Goal: Task Accomplishment & Management: Manage account settings

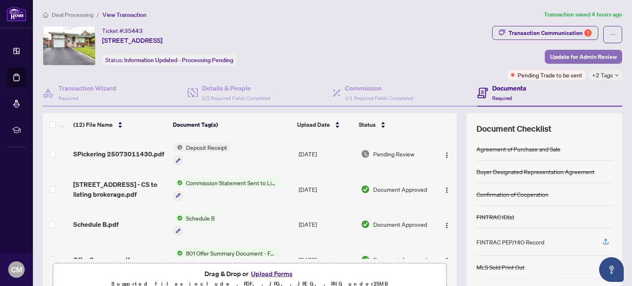
click at [591, 56] on span "Update for Admin Review" at bounding box center [583, 56] width 67 height 13
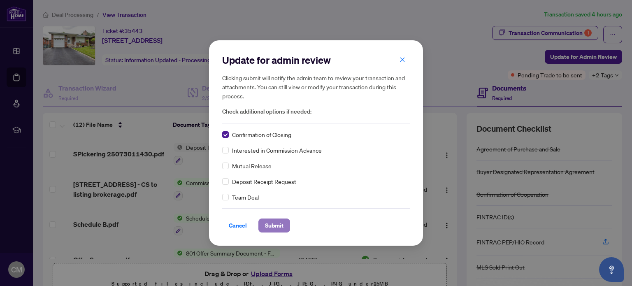
click at [277, 226] on span "Submit" at bounding box center [274, 225] width 19 height 13
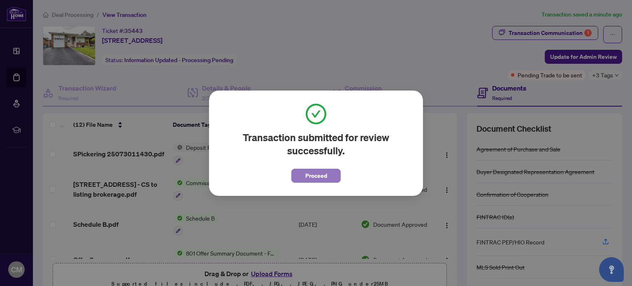
click at [312, 174] on span "Proceed" at bounding box center [316, 175] width 22 height 13
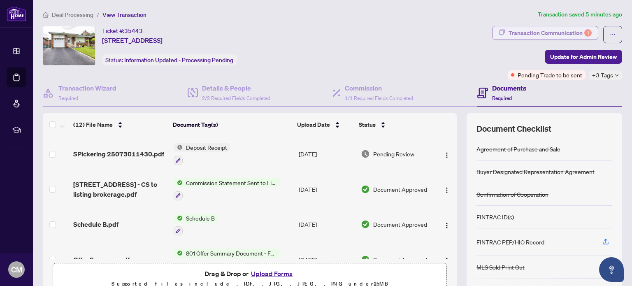
click at [554, 29] on div "Transaction Communication 1" at bounding box center [550, 32] width 83 height 13
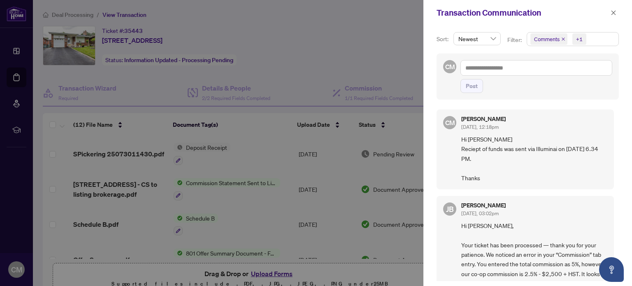
click at [351, 37] on div at bounding box center [316, 143] width 632 height 286
click at [614, 14] on icon "close" at bounding box center [614, 13] width 6 height 6
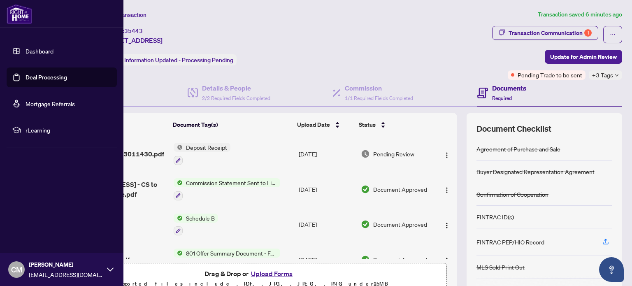
click at [33, 77] on link "Deal Processing" at bounding box center [47, 77] width 42 height 7
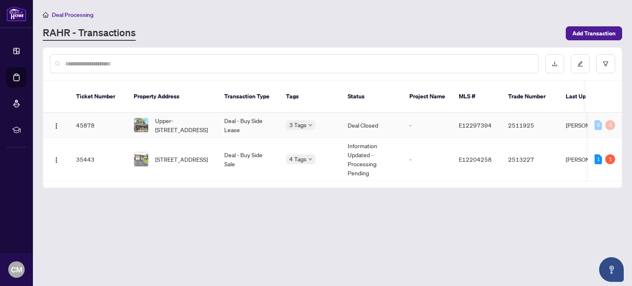
click at [237, 113] on td "Deal - Buy Side Lease" at bounding box center [249, 125] width 62 height 25
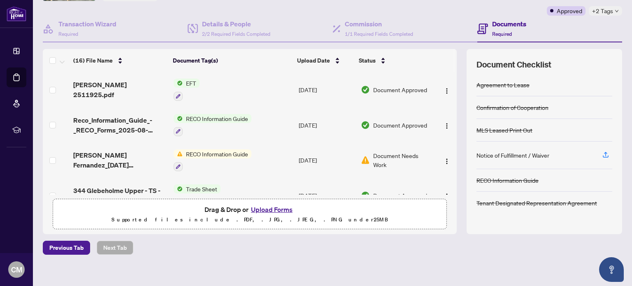
scroll to position [70, 0]
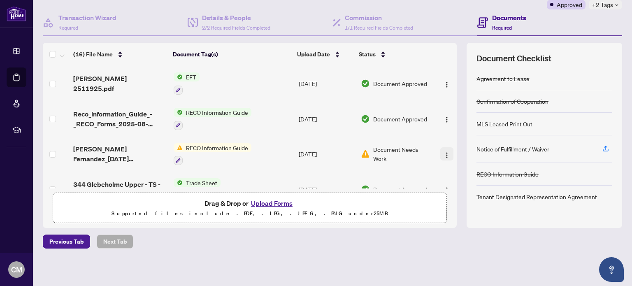
click at [444, 152] on img "button" at bounding box center [447, 155] width 7 height 7
click at [450, 76] on div "(16) File Name Document Tag(s) Upload Date Status [PERSON_NAME] 2511925.pdf EFT…" at bounding box center [333, 135] width 580 height 185
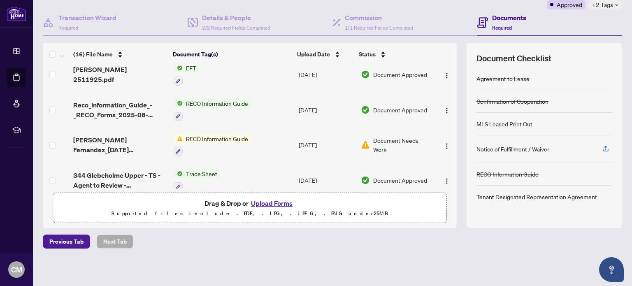
scroll to position [0, 0]
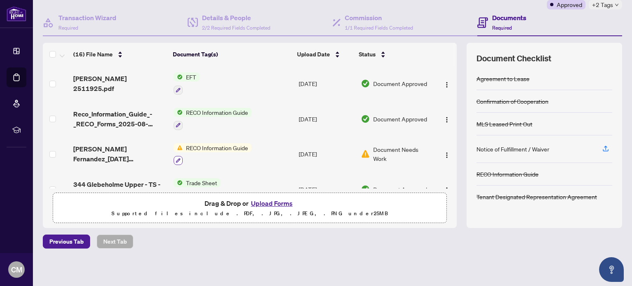
click at [176, 158] on icon "button" at bounding box center [178, 160] width 5 height 5
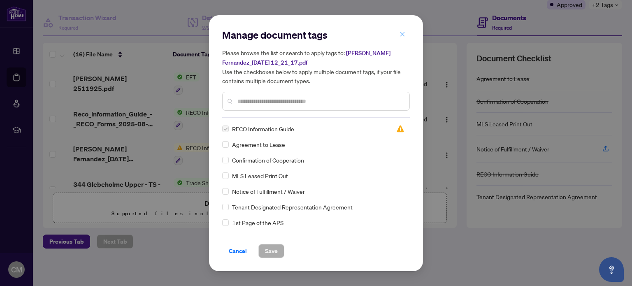
click at [404, 36] on icon "close" at bounding box center [403, 34] width 6 height 6
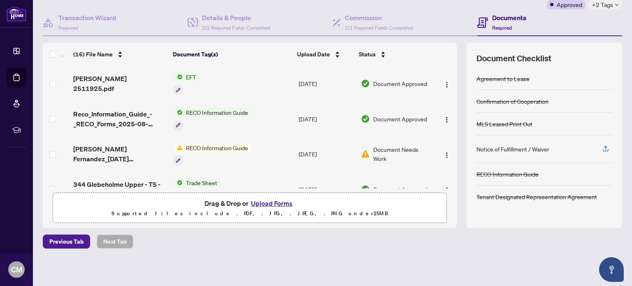
scroll to position [38, 0]
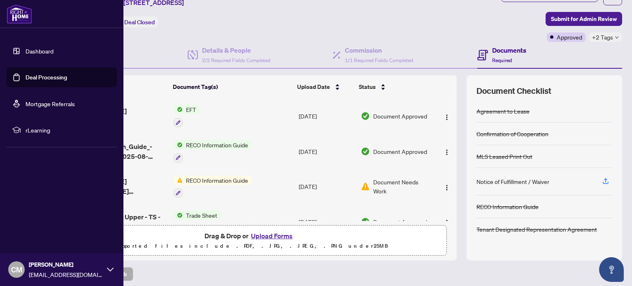
click at [41, 75] on link "Deal Processing" at bounding box center [47, 77] width 42 height 7
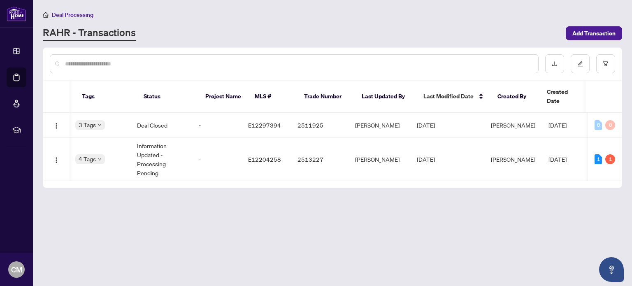
scroll to position [0, 214]
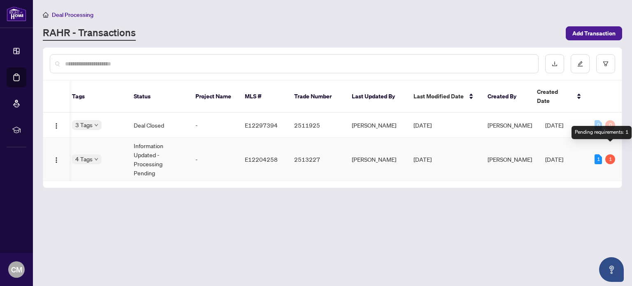
click at [612, 154] on div "1" at bounding box center [610, 159] width 10 height 10
click at [611, 154] on div "1" at bounding box center [610, 159] width 10 height 10
click at [600, 154] on div "1" at bounding box center [598, 159] width 7 height 10
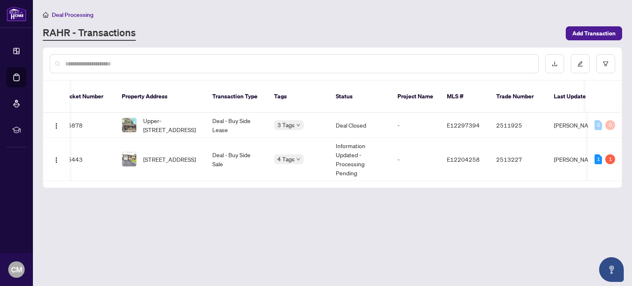
scroll to position [0, 0]
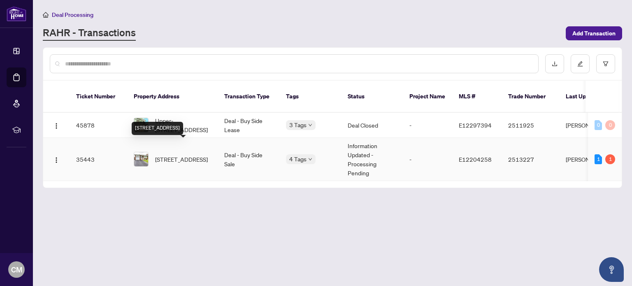
click at [182, 155] on span "[STREET_ADDRESS]" at bounding box center [181, 159] width 53 height 9
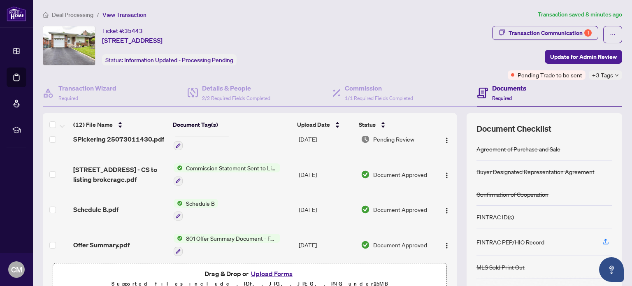
scroll to position [2, 0]
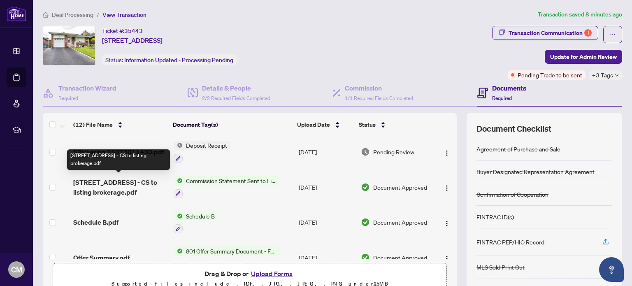
click at [130, 182] on span "[STREET_ADDRESS] - CS to listing brokerage.pdf" at bounding box center [119, 187] width 93 height 20
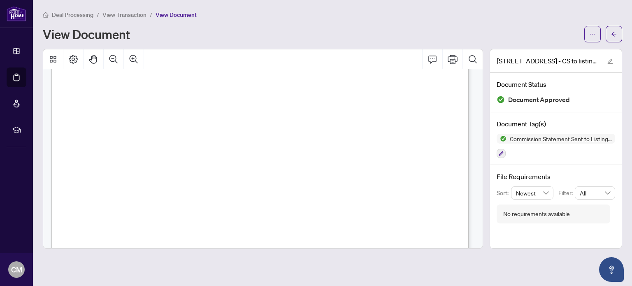
scroll to position [313, 0]
click at [379, 31] on div "View Document" at bounding box center [311, 34] width 537 height 13
click at [279, 28] on div "View Document" at bounding box center [311, 34] width 537 height 13
click at [319, 22] on div "Deal Processing / View Transaction / View Document View Document" at bounding box center [333, 26] width 580 height 33
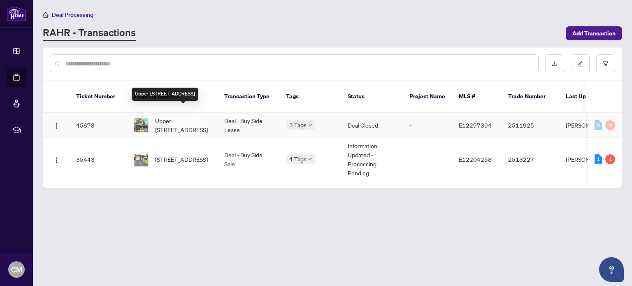
click at [176, 119] on span "Upper-[STREET_ADDRESS]" at bounding box center [183, 125] width 56 height 18
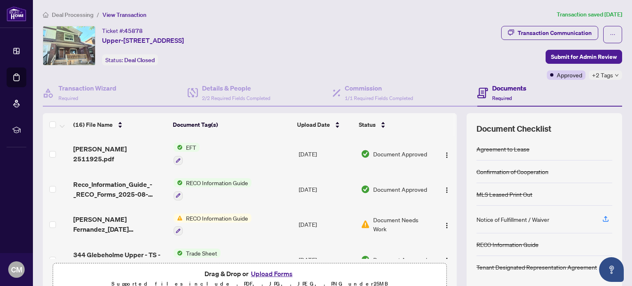
click at [188, 146] on span "EFT" at bounding box center [191, 147] width 17 height 9
click at [119, 151] on span "[PERSON_NAME] 2511925.pdf" at bounding box center [119, 154] width 93 height 20
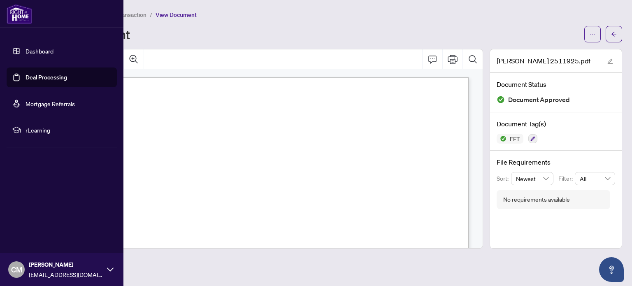
click at [36, 79] on link "Deal Processing" at bounding box center [47, 77] width 42 height 7
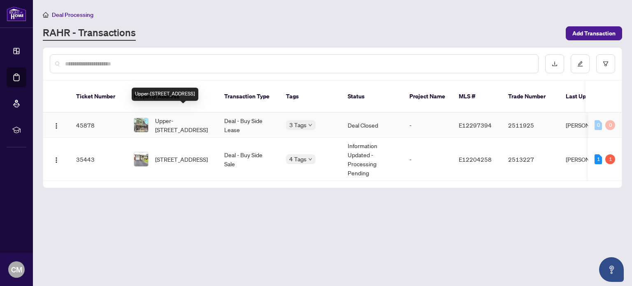
click at [184, 116] on span "Upper-[STREET_ADDRESS]" at bounding box center [183, 125] width 56 height 18
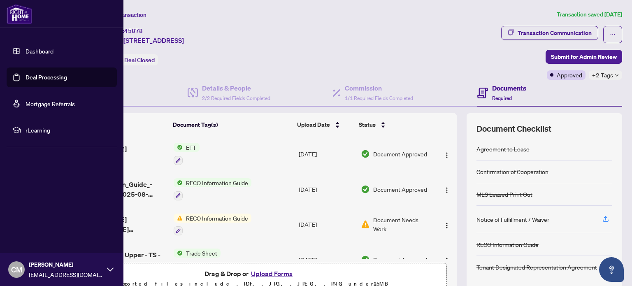
click at [36, 48] on link "Dashboard" at bounding box center [40, 50] width 28 height 7
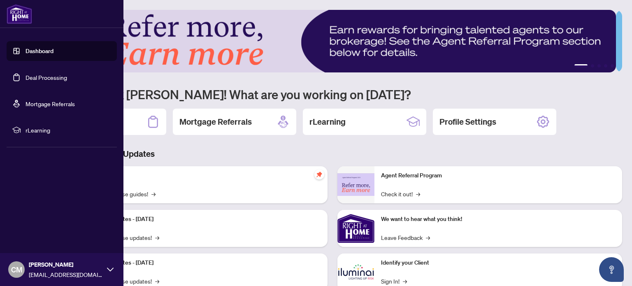
click at [108, 268] on icon at bounding box center [110, 270] width 7 height 4
click at [32, 217] on span "Logout" at bounding box center [33, 220] width 19 height 13
